Goal: Task Accomplishment & Management: Manage account settings

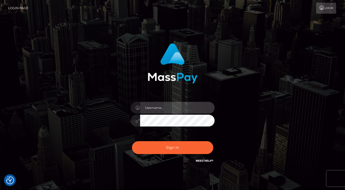
click at [157, 109] on input "text" at bounding box center [177, 108] width 74 height 12
type input "mjones.nvisionu"
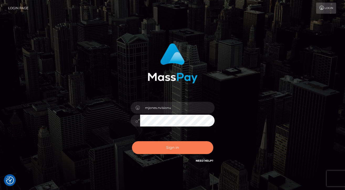
click at [167, 144] on button "Sign in" at bounding box center [172, 147] width 81 height 13
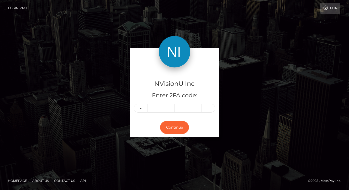
type input "4"
type input "0"
type input "4"
type input "2"
type input "4"
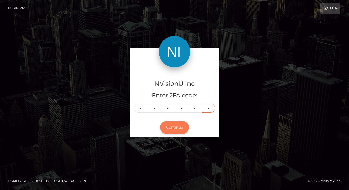
type input "2"
click at [166, 128] on button "Continue" at bounding box center [174, 127] width 29 height 13
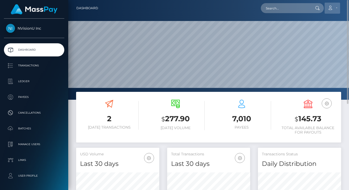
click at [337, 8] on link "Account" at bounding box center [331, 8] width 15 height 11
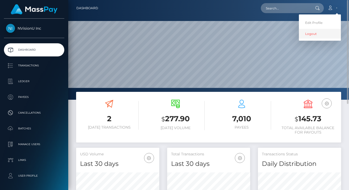
drag, startPoint x: 315, startPoint y: 34, endPoint x: 300, endPoint y: 33, distance: 15.3
click at [315, 34] on link "Logout" at bounding box center [320, 34] width 42 height 10
